Goal: Task Accomplishment & Management: Use online tool/utility

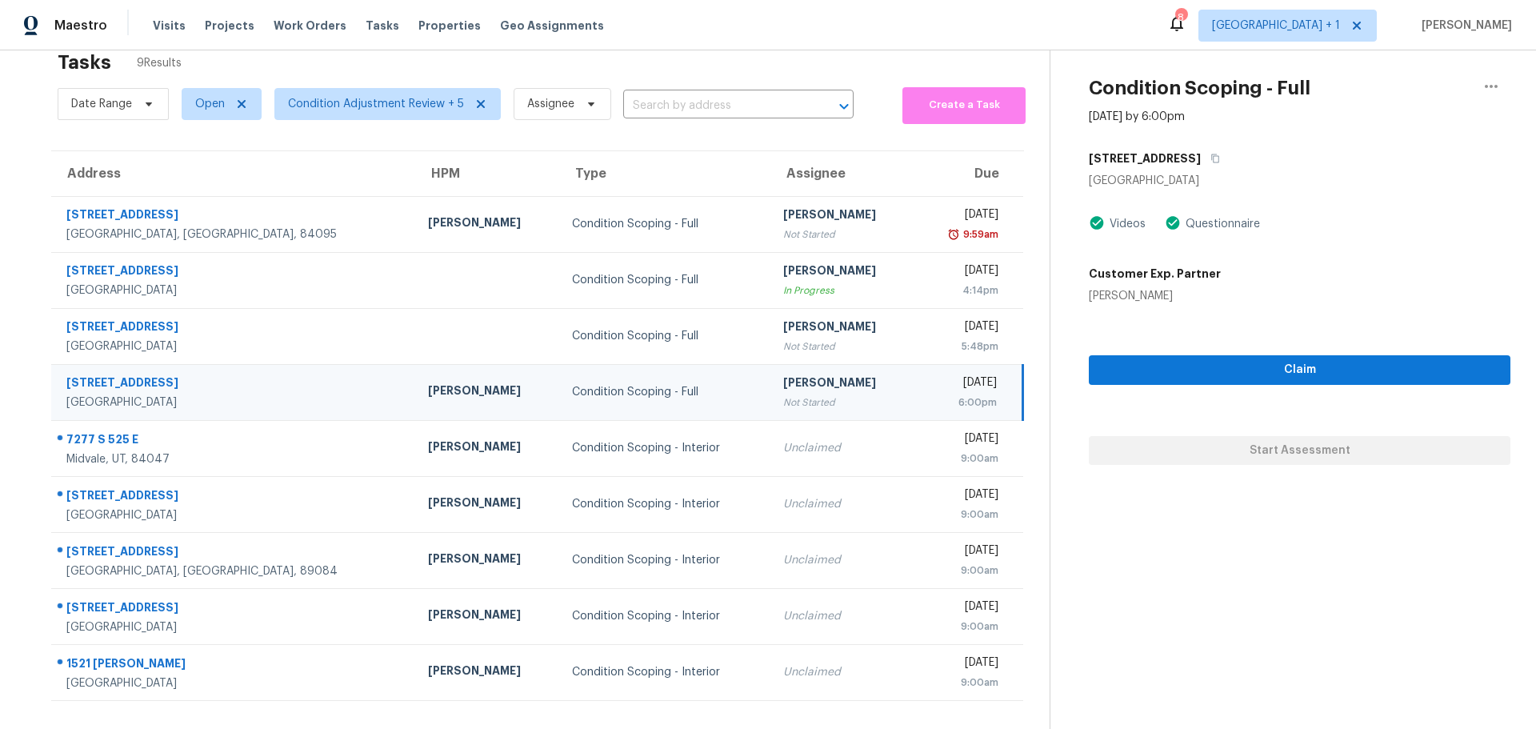
scroll to position [62, 0]
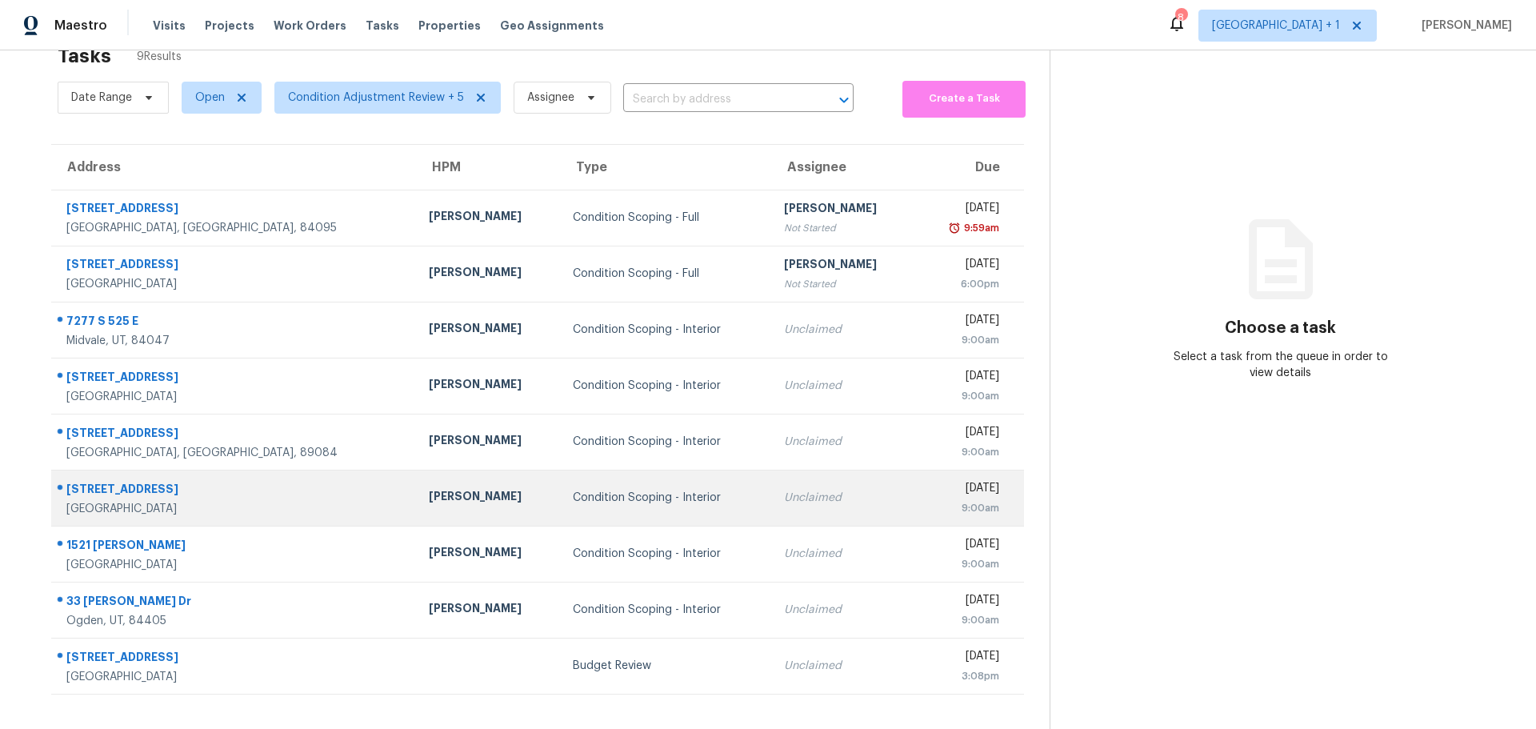
scroll to position [62, 0]
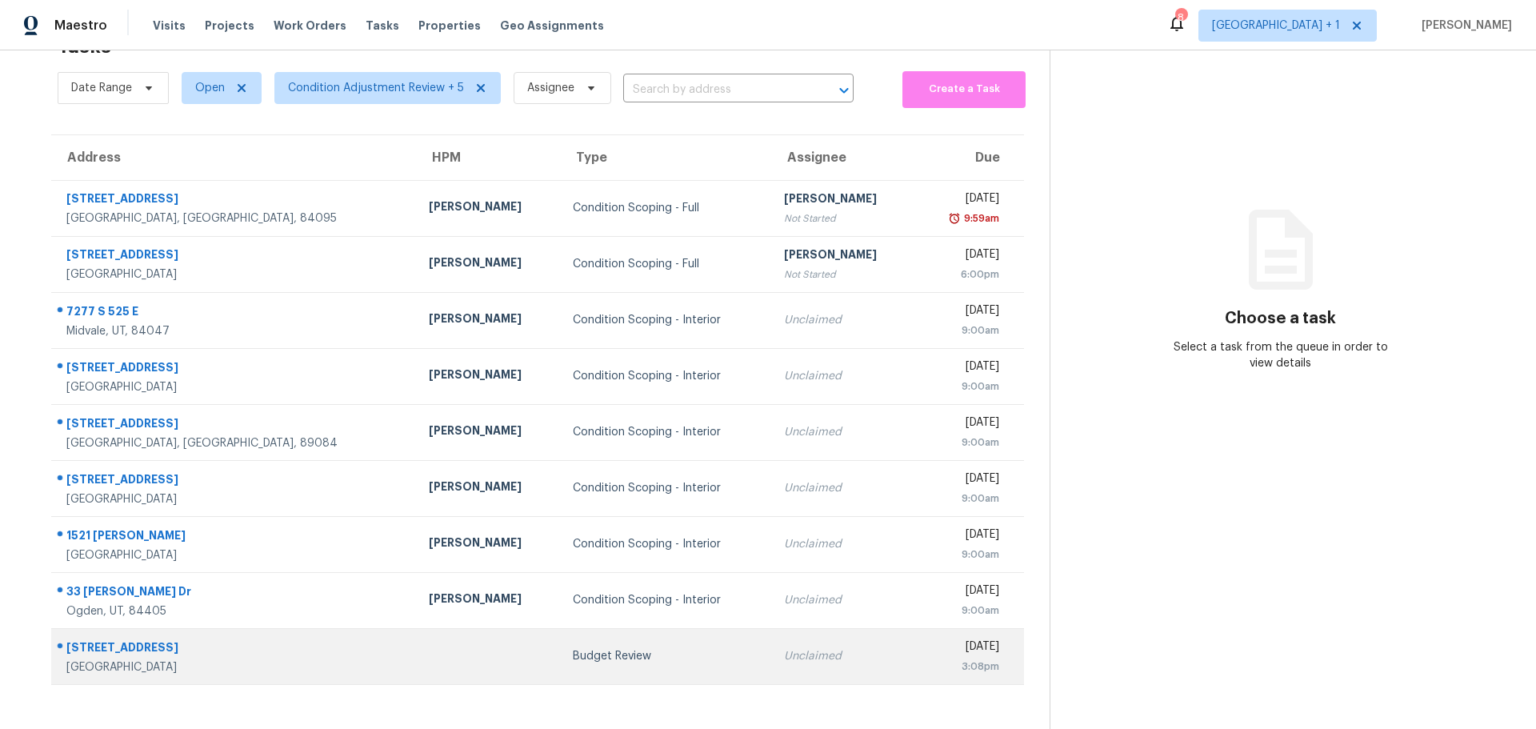
click at [428, 658] on td at bounding box center [488, 656] width 144 height 56
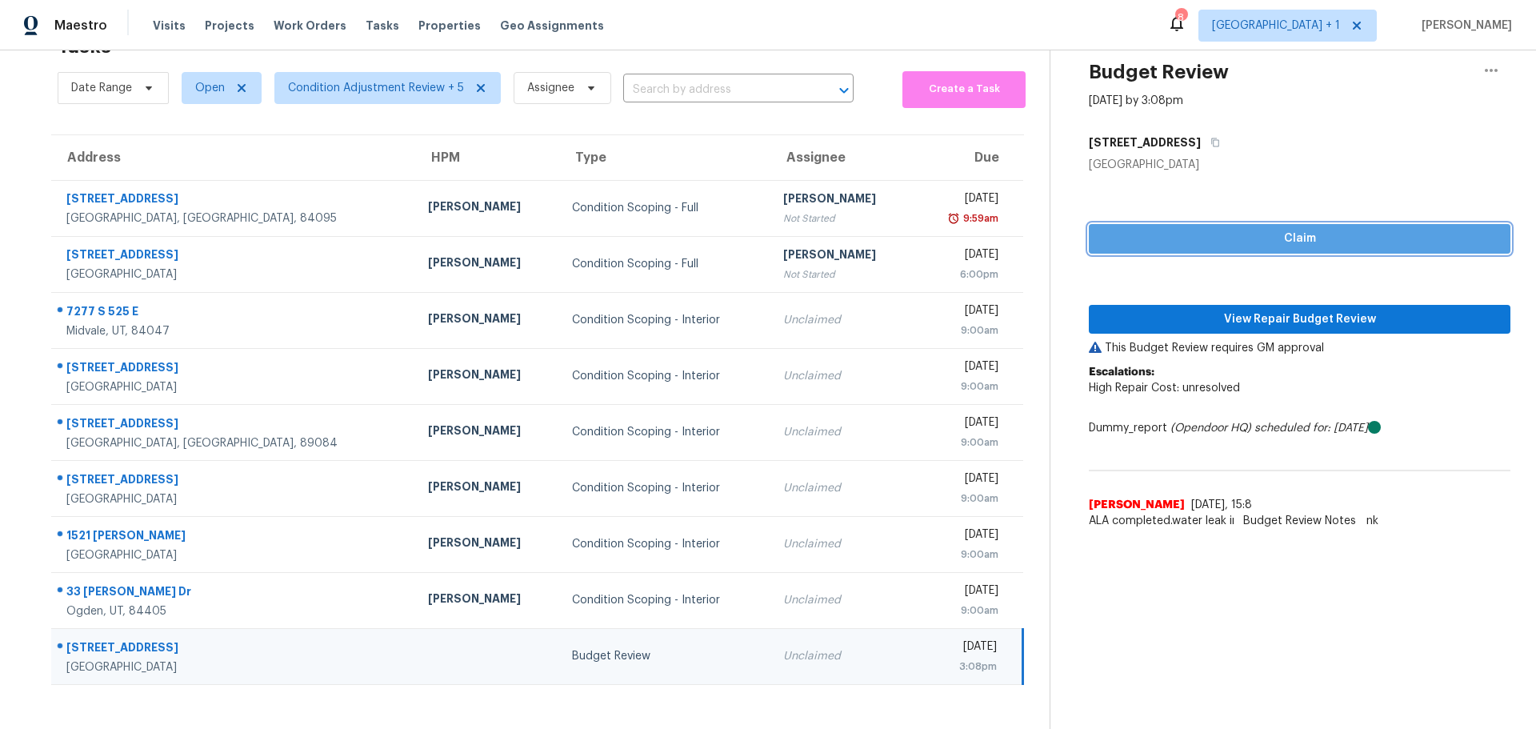
click at [1277, 229] on span "Claim" at bounding box center [1300, 239] width 396 height 20
click at [1264, 304] on div "Claim View Repair Budget Review This Budget Review requires GM approval Escalat…" at bounding box center [1300, 355] width 422 height 364
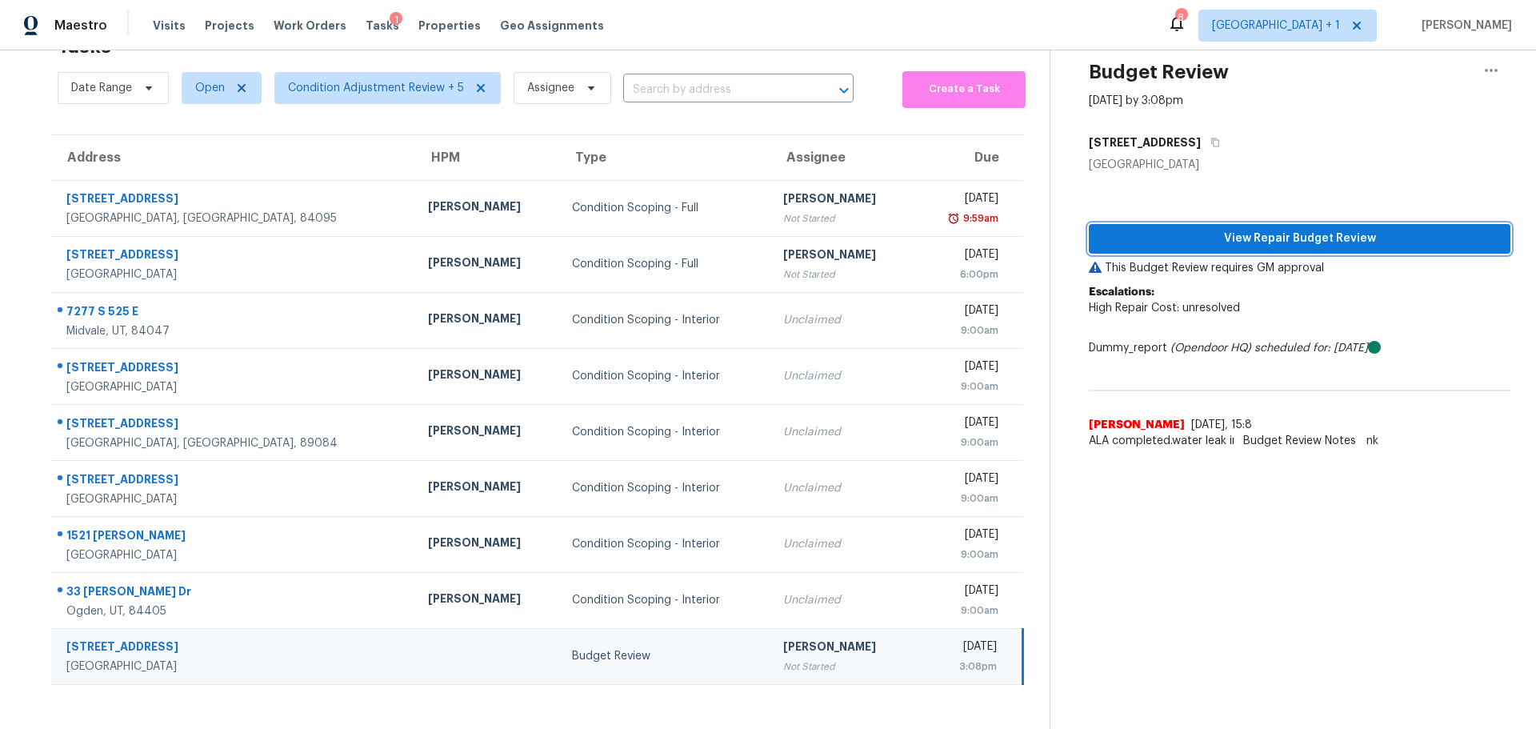
click at [1221, 229] on span "View Repair Budget Review" at bounding box center [1300, 239] width 396 height 20
